Goal: Task Accomplishment & Management: Manage account settings

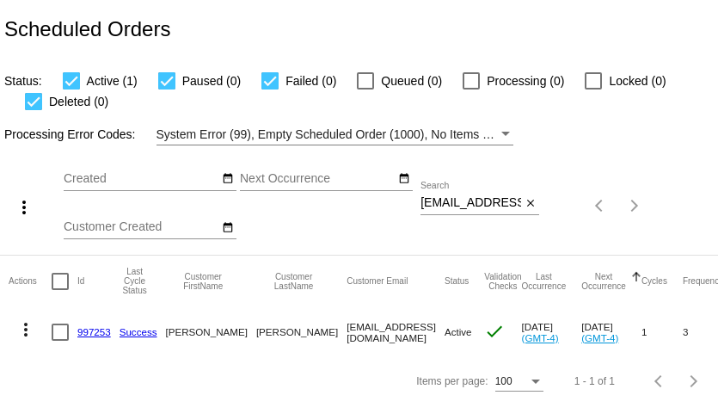
click at [477, 200] on input "ckonkol2320@outlook.com" at bounding box center [471, 203] width 101 height 14
paste input "jboopbe94@aol"
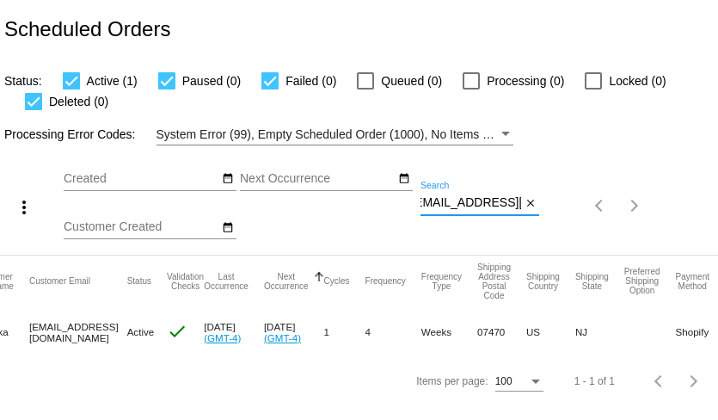
scroll to position [0, 291]
type input "jboopbe94@aol.com"
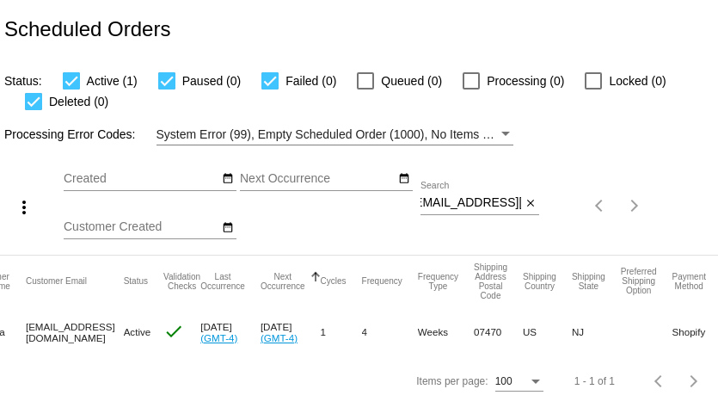
scroll to position [0, 0]
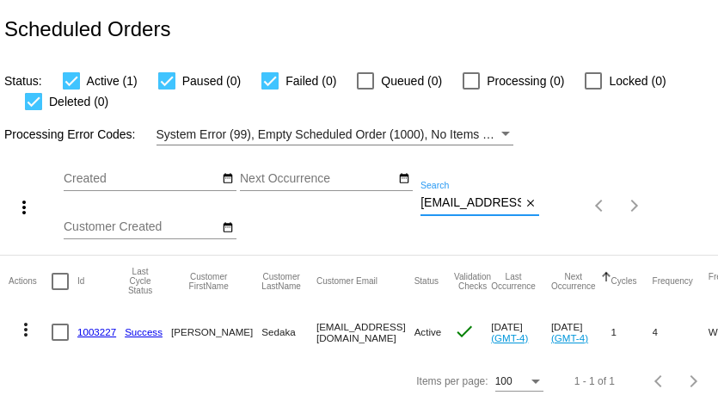
click at [447, 201] on input "jboopbe94@aol.com" at bounding box center [471, 203] width 101 height 14
paste input "anethelfand@outlook"
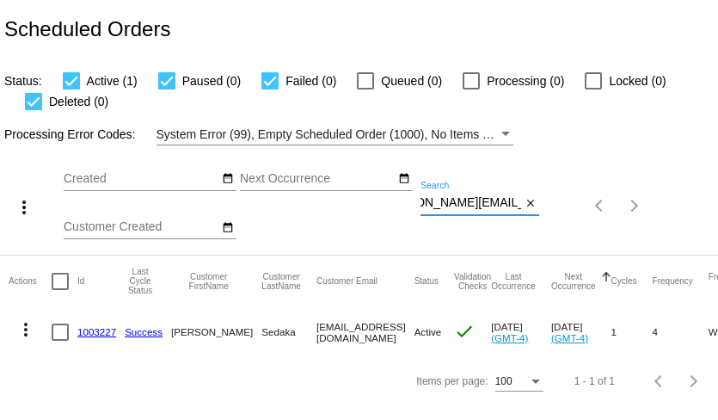
type input "janethelfand@outlook.com"
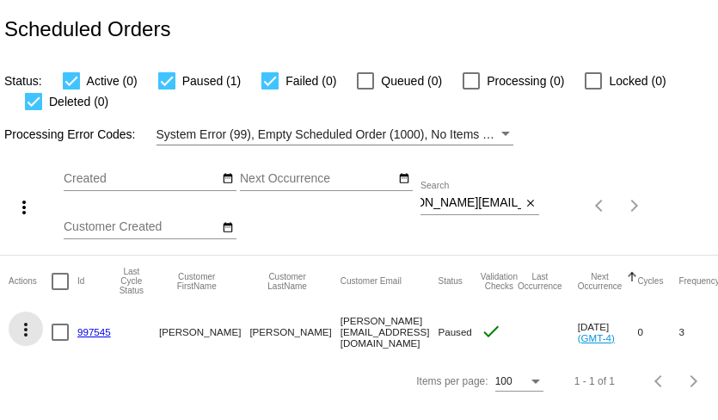
scroll to position [0, 0]
click at [28, 332] on mat-icon "more_vert" at bounding box center [25, 329] width 21 height 21
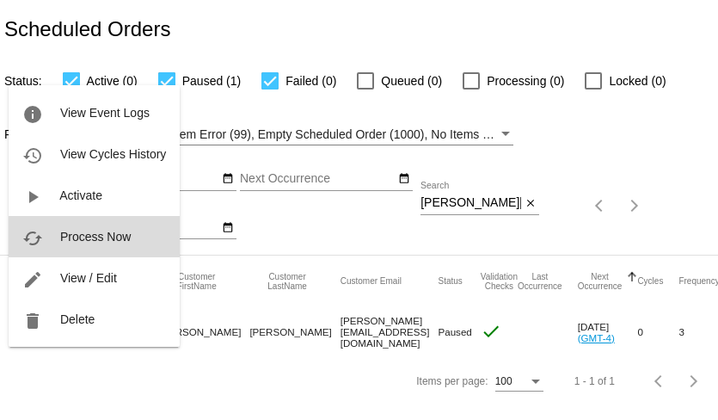
click at [96, 237] on span "Process Now" at bounding box center [95, 237] width 71 height 14
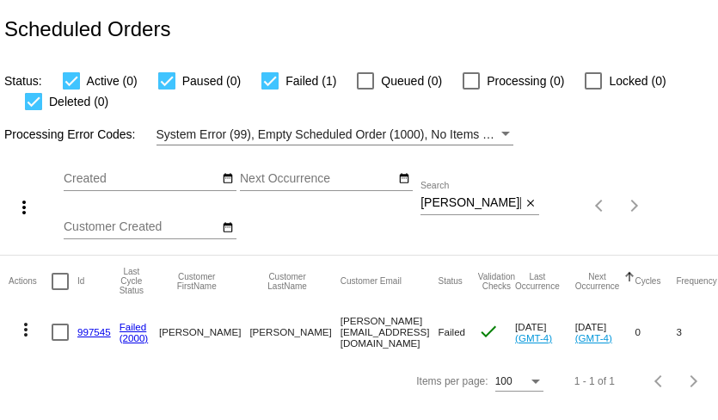
click at [484, 206] on input "[PERSON_NAME][EMAIL_ADDRESS][DOMAIN_NAME]" at bounding box center [471, 203] width 101 height 14
click at [484, 206] on input "janethelfand@outlook.com" at bounding box center [471, 203] width 101 height 14
paste input "gcrayak@gmail"
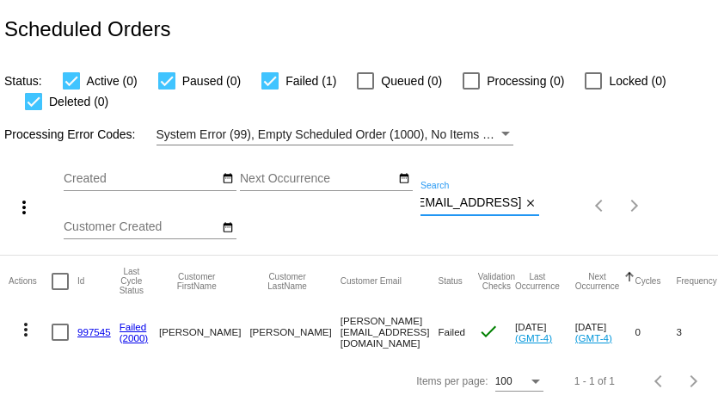
type input "[EMAIL_ADDRESS][DOMAIN_NAME]"
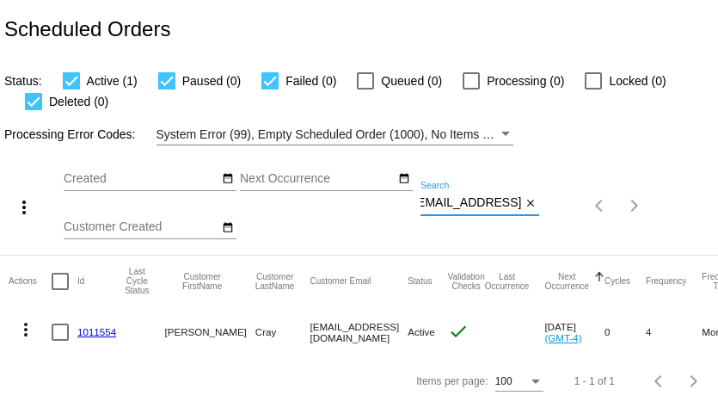
click at [28, 331] on mat-icon "more_vert" at bounding box center [25, 329] width 21 height 21
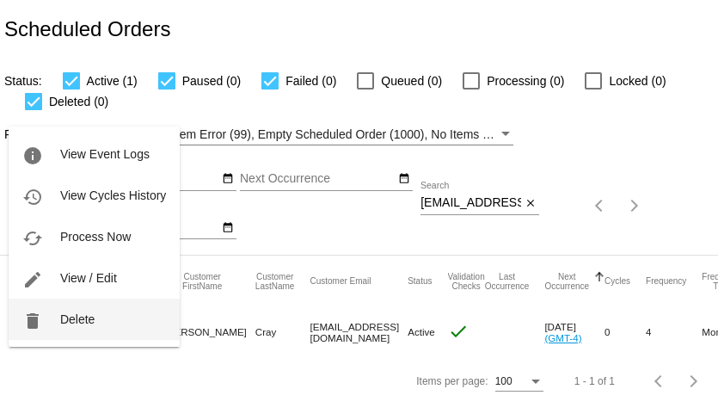
click at [57, 317] on button "delete Delete" at bounding box center [94, 319] width 171 height 41
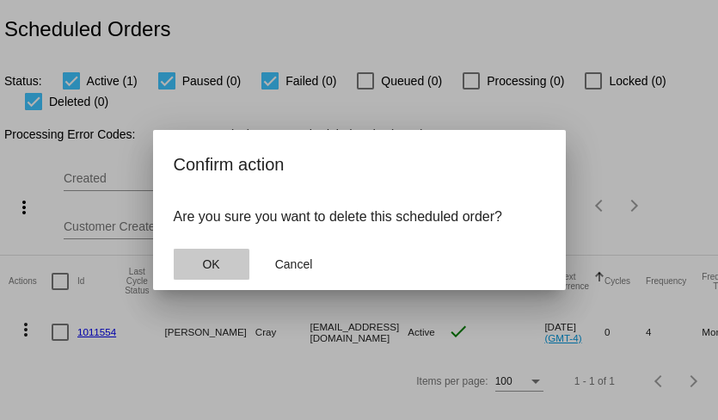
click at [207, 266] on span "OK" at bounding box center [210, 264] width 17 height 14
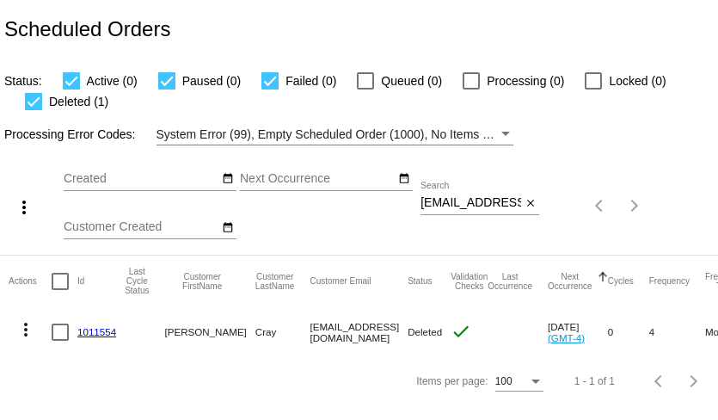
click at [465, 201] on input "[EMAIL_ADDRESS][DOMAIN_NAME]" at bounding box center [471, 203] width 101 height 14
paste input "USPS tracking: 9434640106204000026542"
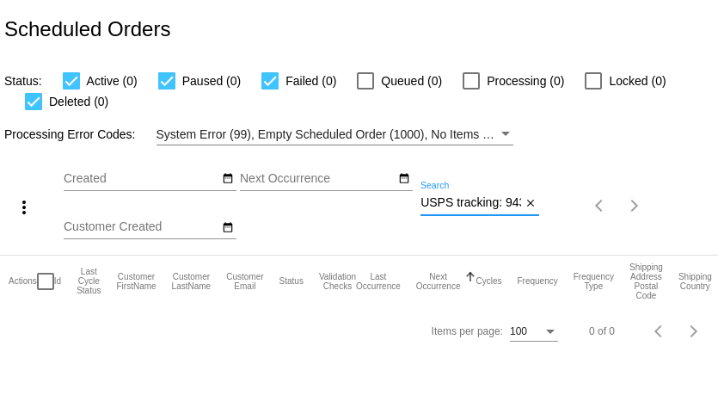
click at [482, 205] on input "USPS tracking: 9434640106204000026542" at bounding box center [471, 203] width 101 height 14
paste input "leigh.triner@hazlitt1852.com"
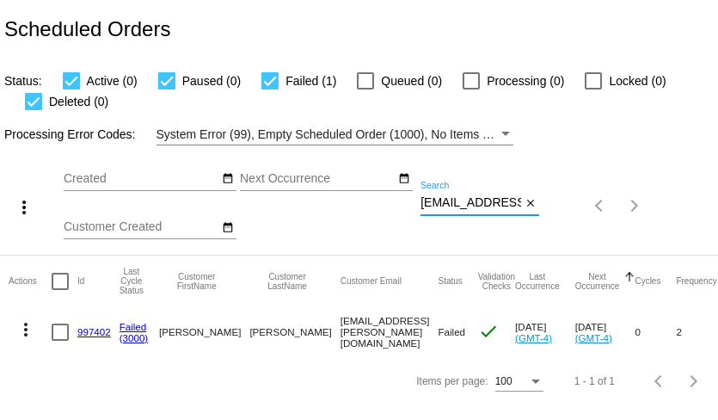
click at [455, 206] on input "leigh.triner@hazlitt1852.com" at bounding box center [471, 203] width 101 height 14
paste input "jabrandt17@gmail"
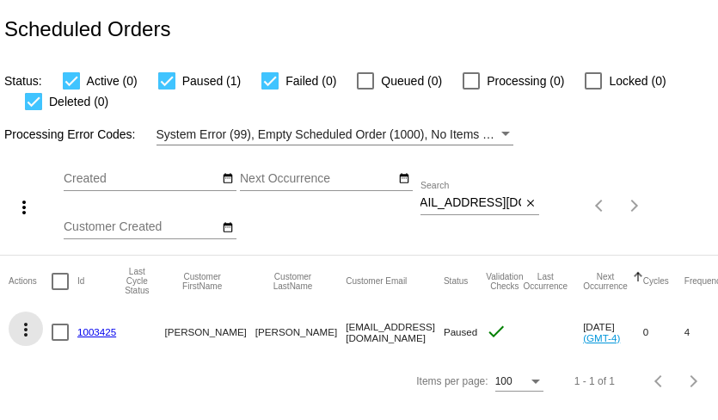
click at [15, 331] on mat-icon "more_vert" at bounding box center [25, 329] width 21 height 21
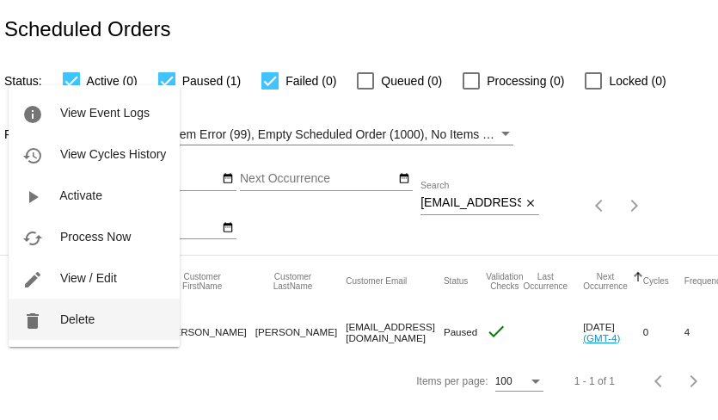
click at [53, 320] on button "delete Delete" at bounding box center [94, 319] width 171 height 41
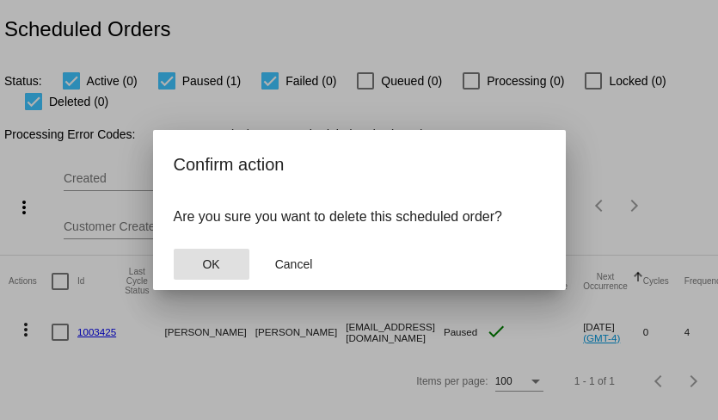
click at [200, 262] on button "OK" at bounding box center [212, 264] width 76 height 31
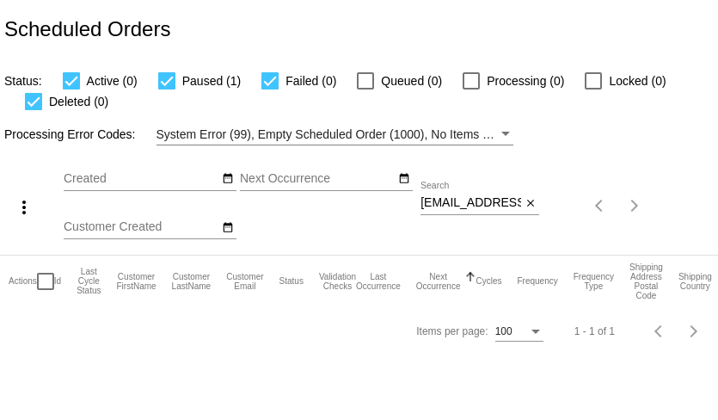
click at [460, 211] on div "jabrandt17@gmail.com Search" at bounding box center [471, 199] width 101 height 34
click at [463, 203] on input "jabrandt17@gmail.com" at bounding box center [471, 203] width 101 height 14
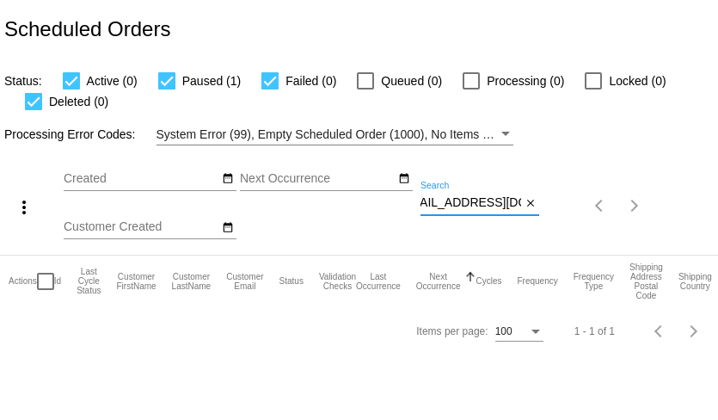
click at [463, 203] on input "jabrandt17@gmail.com" at bounding box center [471, 203] width 101 height 14
paste input "helpinghand3641"
type input "helpinghand3641@gmail.com"
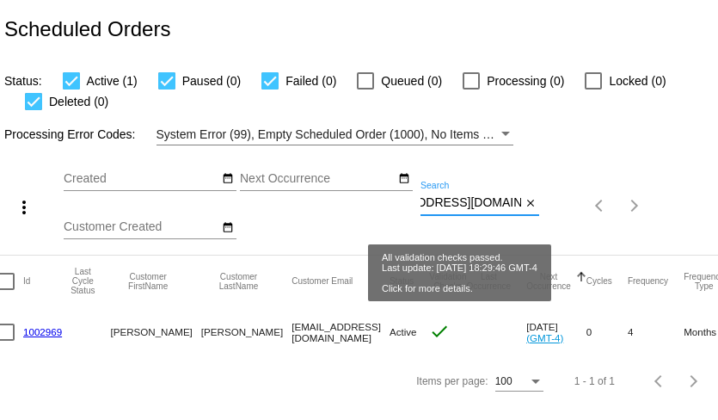
scroll to position [0, 0]
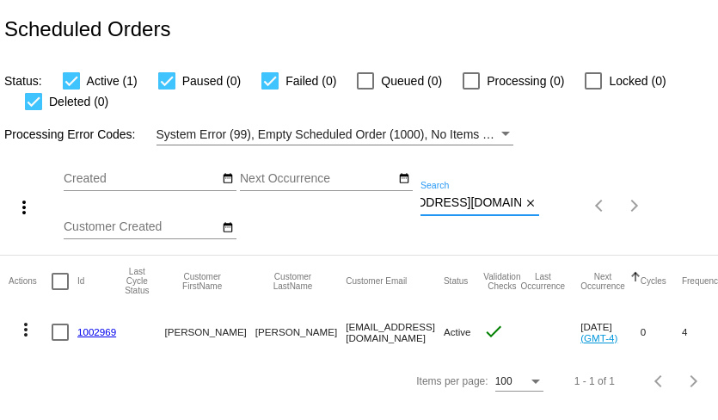
click at [27, 332] on mat-icon "more_vert" at bounding box center [25, 329] width 21 height 21
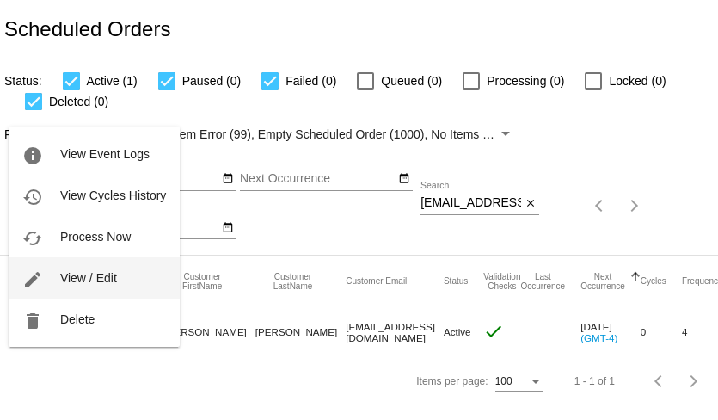
click at [90, 277] on span "View / Edit" at bounding box center [88, 278] width 57 height 14
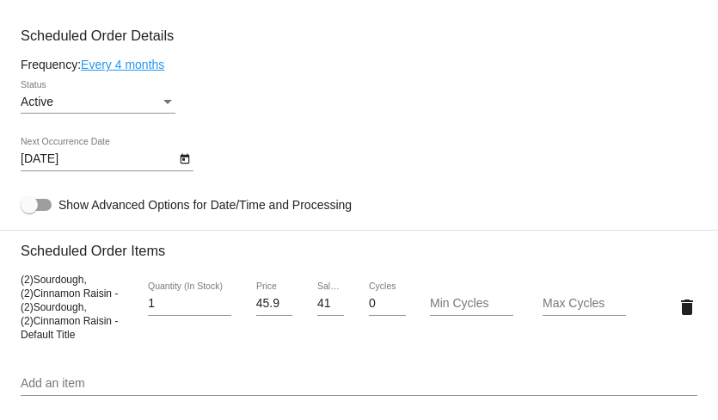
scroll to position [858, 0]
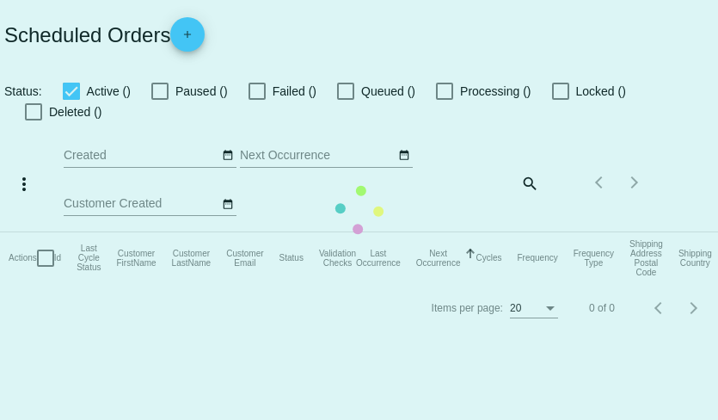
checkbox input "true"
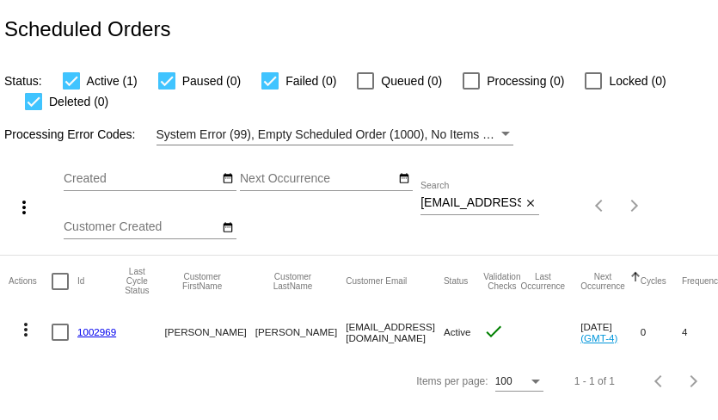
click at [493, 205] on input "helpinghand3641@gmail.com" at bounding box center [471, 203] width 101 height 14
paste input "Howell.p@comcast.net"
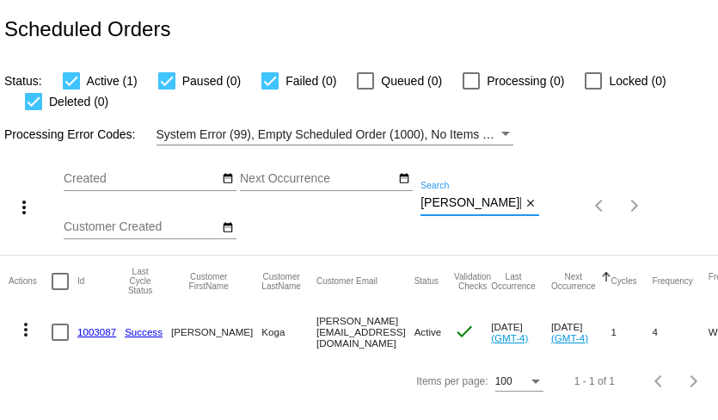
click at [469, 207] on input "Howell.p@comcast.net" at bounding box center [471, 203] width 101 height 14
paste input "ken_ann_wms@msn.com"
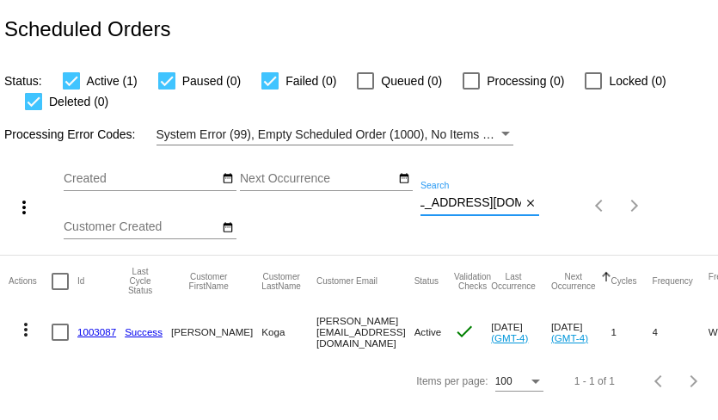
type input "ken_ann_wms@msn.com"
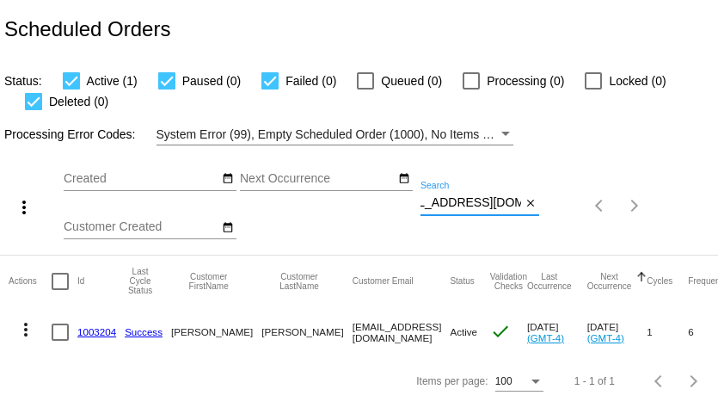
scroll to position [0, 0]
click at [96, 334] on link "1003204" at bounding box center [96, 331] width 39 height 11
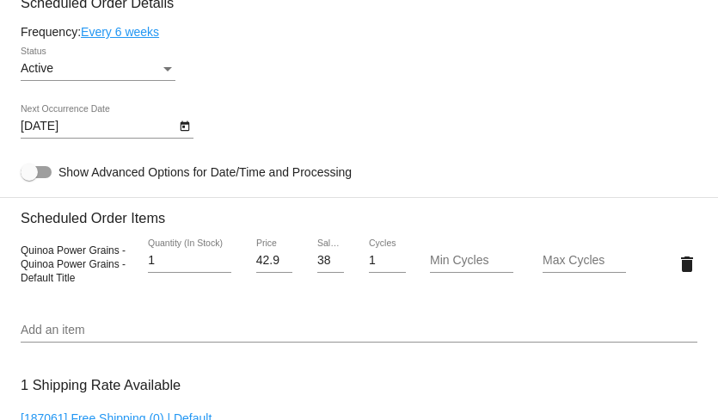
scroll to position [1042, 0]
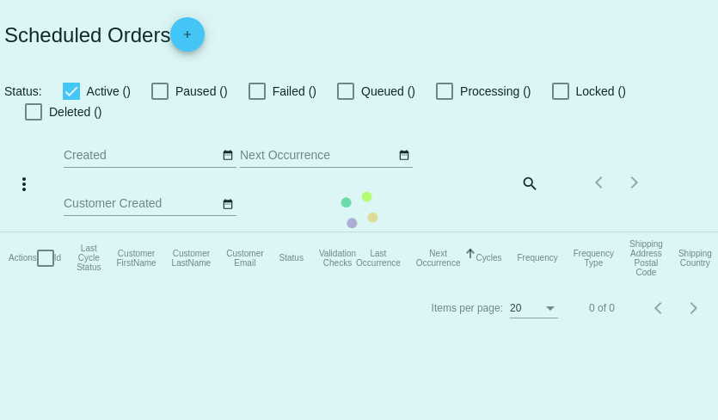
checkbox input "true"
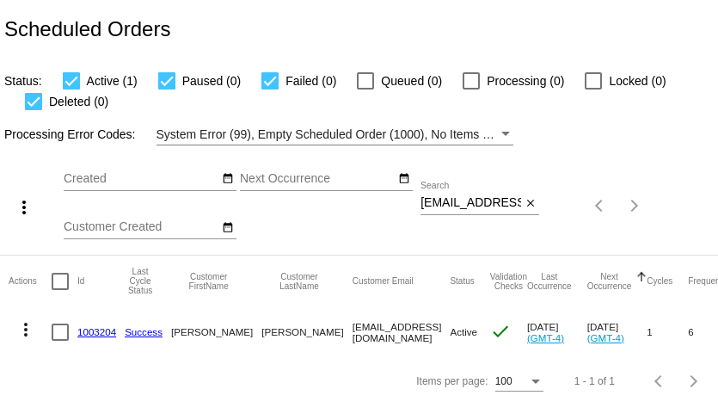
click at [486, 203] on input "ken_ann_wms@msn.com" at bounding box center [471, 203] width 101 height 14
paste input "imakoe@gmail"
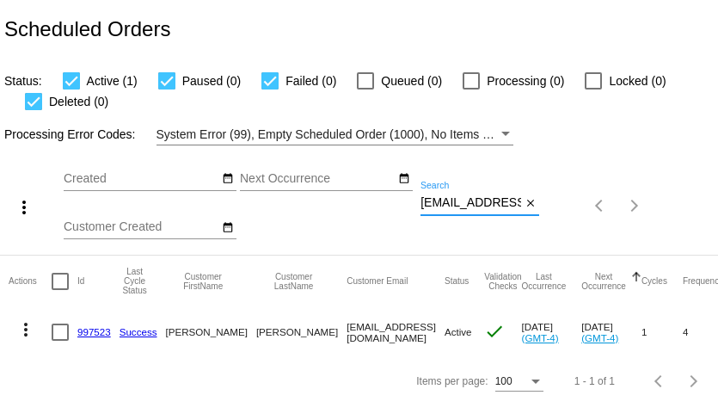
click at [441, 207] on input "kimakoe@gmail.com" at bounding box center [471, 203] width 101 height 14
paste input "nordmikechar@yahoo"
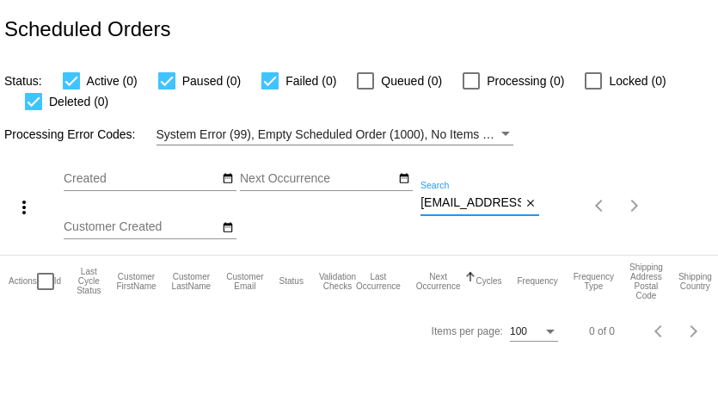
click at [435, 206] on input "[EMAIL_ADDRESS][DOMAIN_NAME]" at bounding box center [471, 203] width 101 height 14
paste input
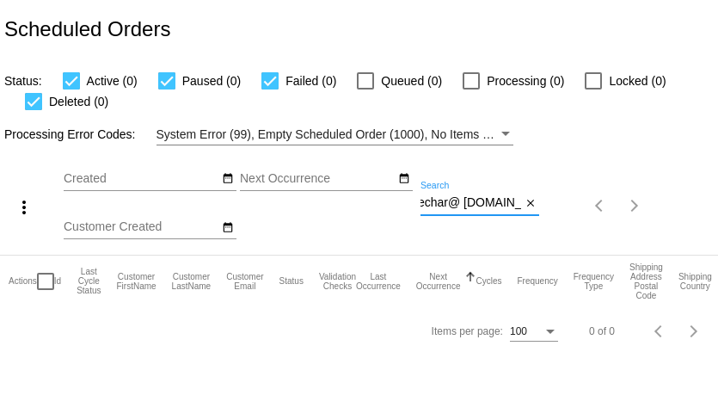
type input "nordmikechar@ [DOMAIN_NAME]"
click at [509, 205] on input "nordmikechar@ [DOMAIN_NAME]" at bounding box center [471, 203] width 101 height 14
click at [509, 205] on input "[EMAIL_ADDRESS][DOMAIN_NAME]" at bounding box center [471, 203] width 101 height 14
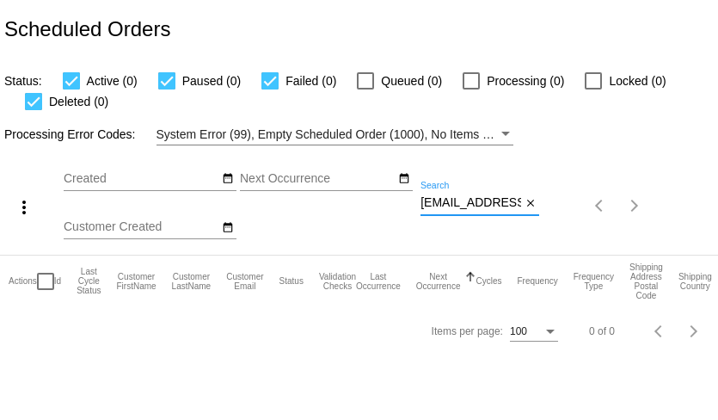
click at [509, 205] on input "[EMAIL_ADDRESS][DOMAIN_NAME]" at bounding box center [471, 203] width 101 height 14
click at [453, 206] on input "[EMAIL_ADDRESS][DOMAIN_NAME]" at bounding box center [471, 203] width 101 height 14
paste input "[PERSON_NAME]"
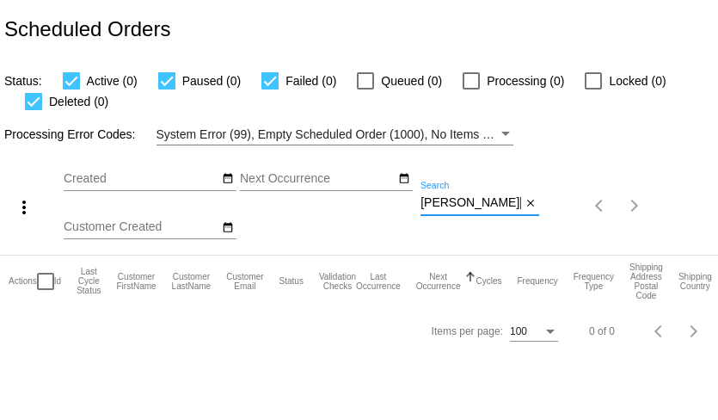
scroll to position [0, 28]
type input "[PERSON_NAME][EMAIL_ADDRESS][DOMAIN_NAME]"
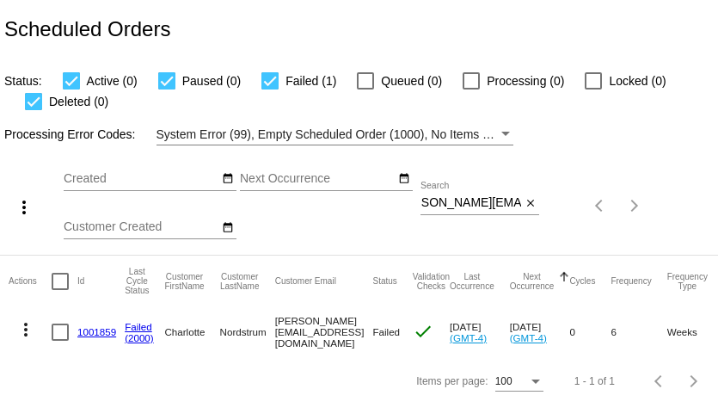
scroll to position [0, 0]
